Goal: Transaction & Acquisition: Purchase product/service

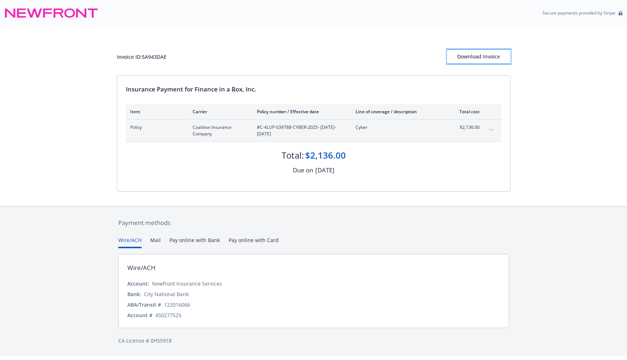
click at [472, 51] on div "Download Invoice" at bounding box center [479, 57] width 64 height 14
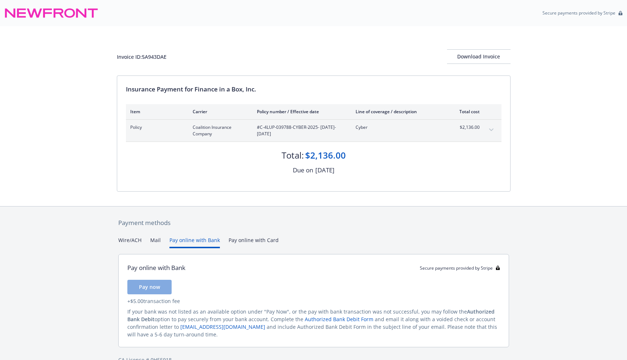
click at [212, 238] on button "Pay online with Bank" at bounding box center [194, 242] width 50 height 12
click at [158, 284] on span "Pay now" at bounding box center [149, 286] width 21 height 7
